Goal: Information Seeking & Learning: Learn about a topic

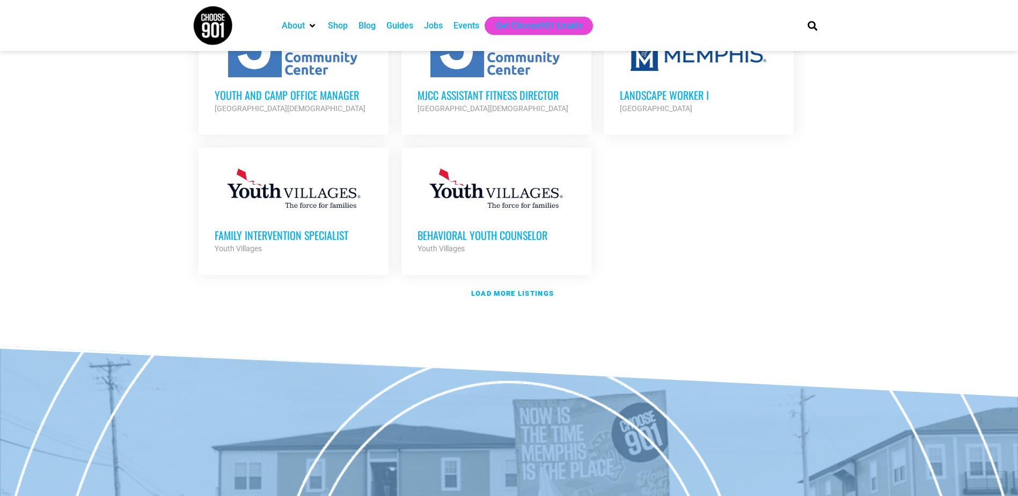
scroll to position [1288, 0]
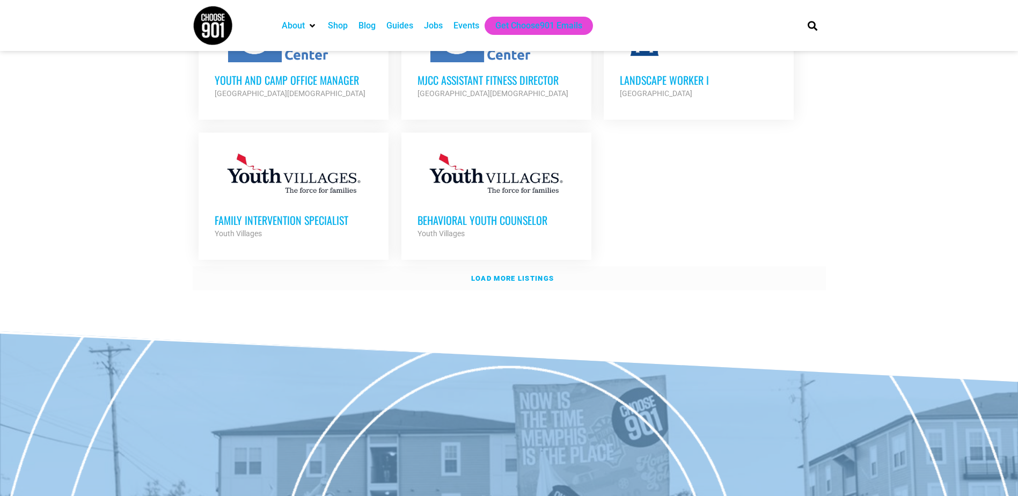
click at [508, 274] on strong "Load more listings" at bounding box center [512, 278] width 83 height 8
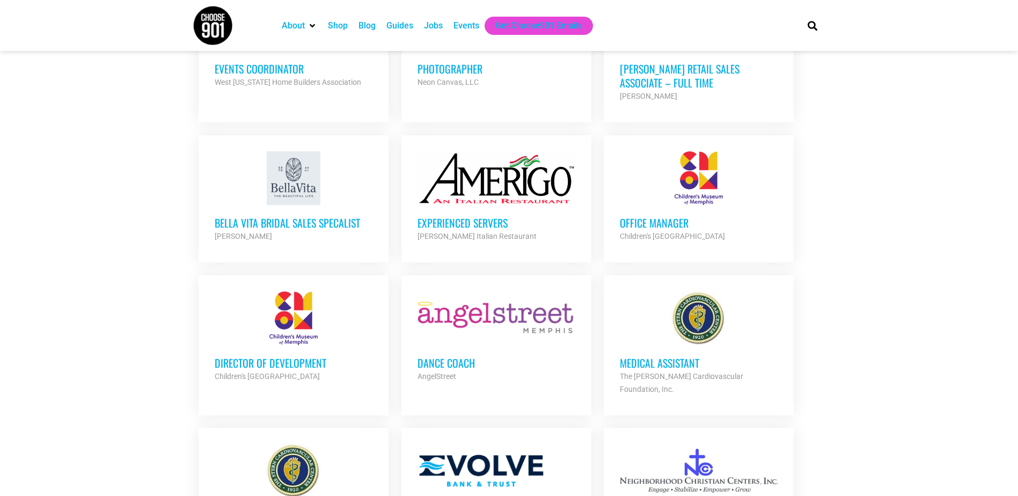
scroll to position [1931, 0]
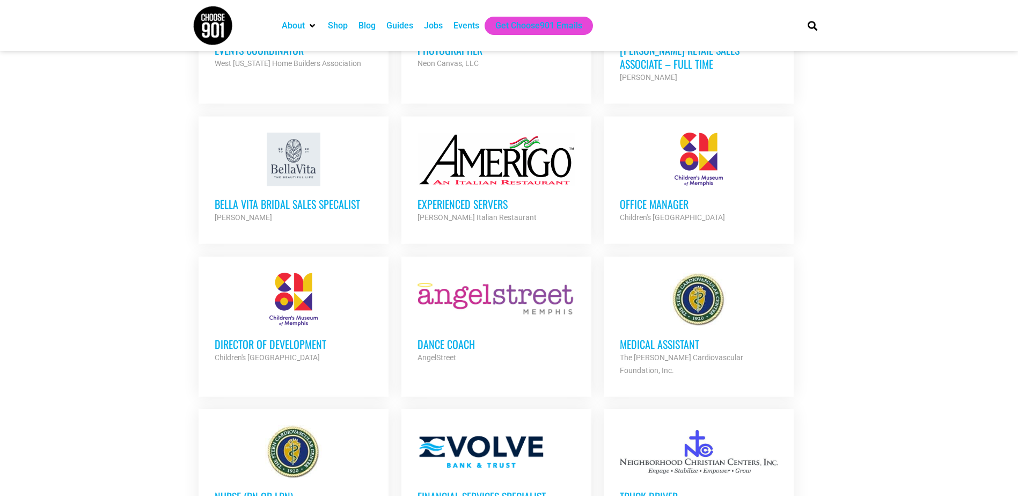
click at [236, 337] on h3 "Director of Development" at bounding box center [294, 344] width 158 height 14
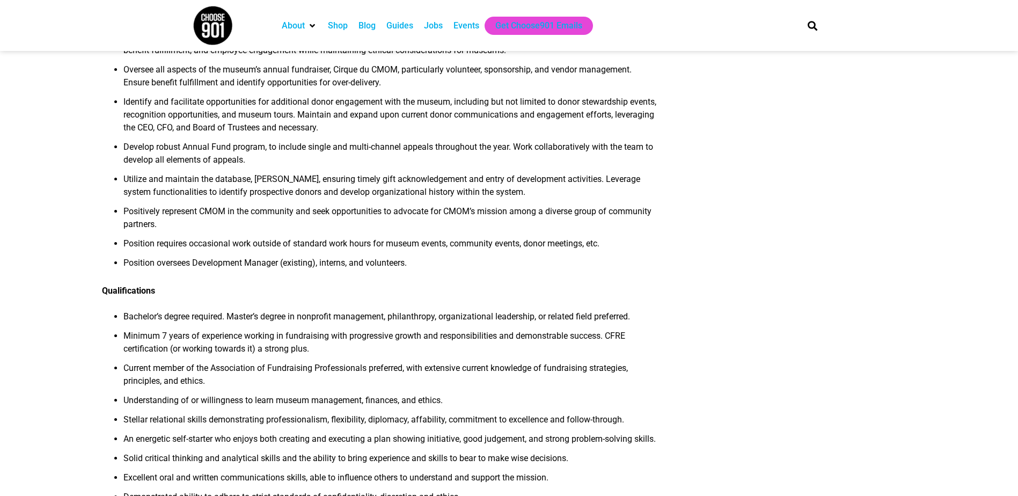
scroll to position [429, 0]
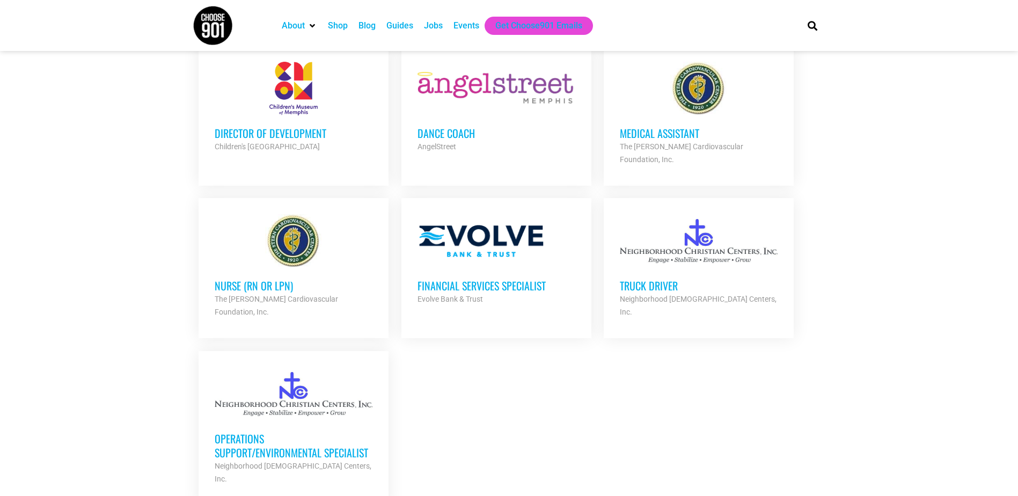
scroll to position [2146, 0]
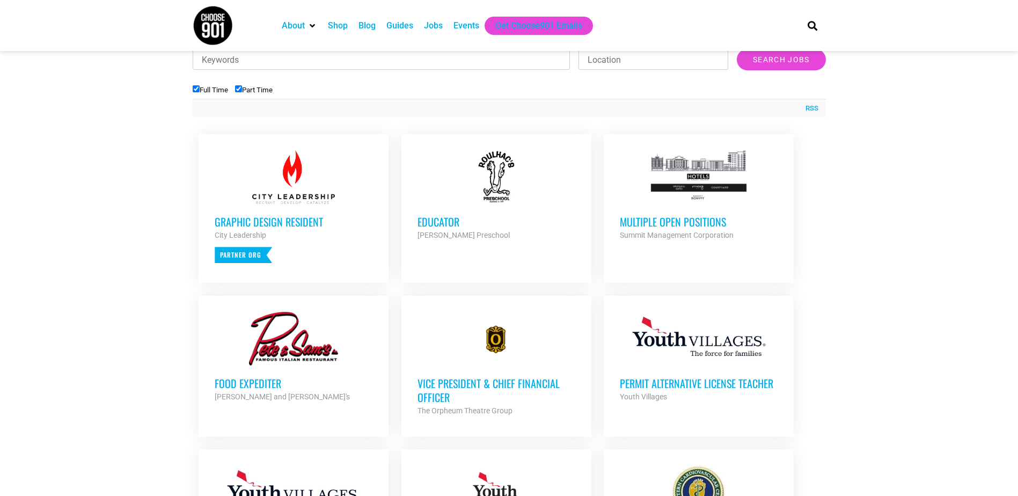
scroll to position [483, 0]
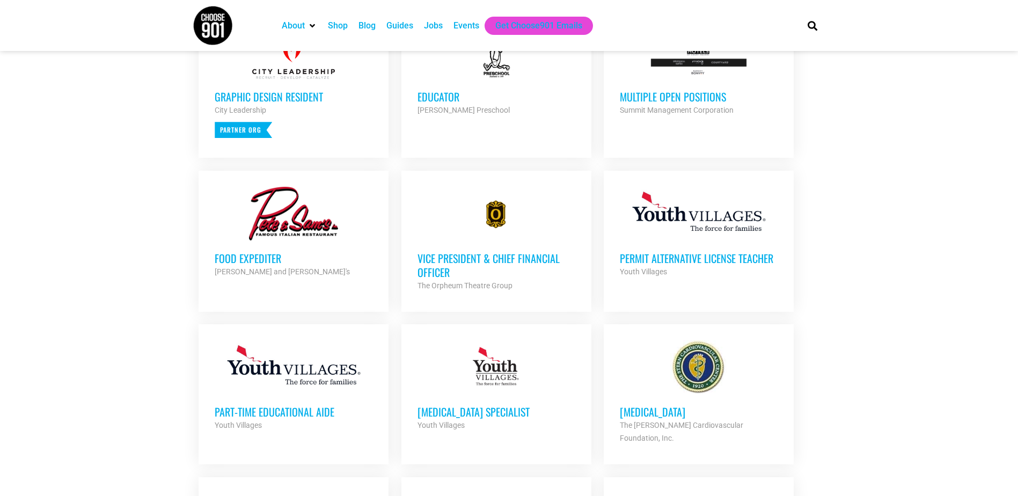
click at [473, 258] on h3 "Vice President & Chief Financial Officer" at bounding box center [496, 265] width 158 height 28
